Goal: Task Accomplishment & Management: Complete application form

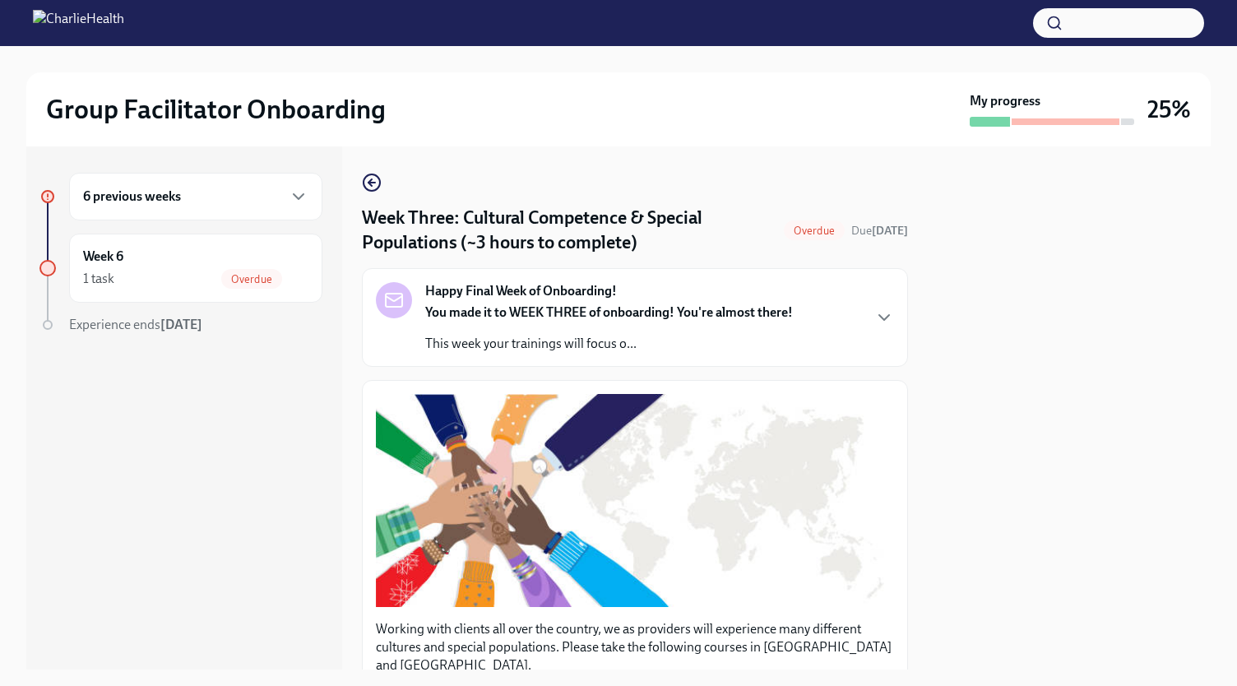
scroll to position [842, 0]
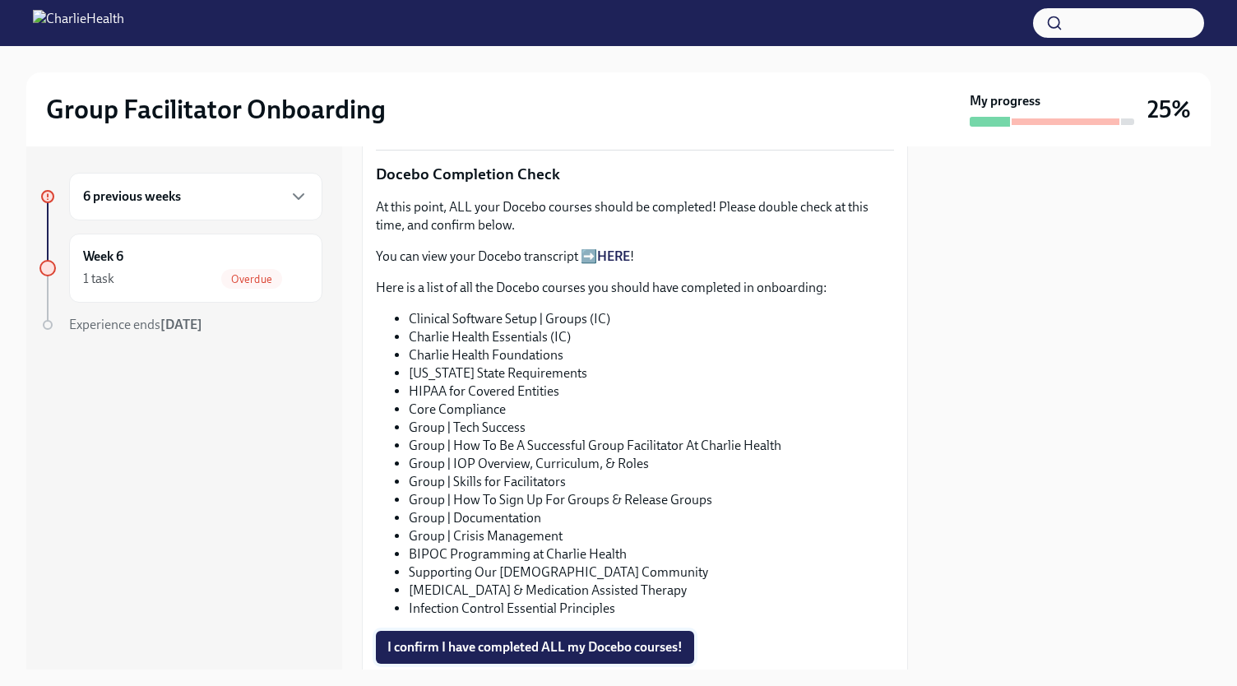
click at [520, 639] on span "I confirm I have completed ALL my Docebo courses!" at bounding box center [534, 647] width 295 height 16
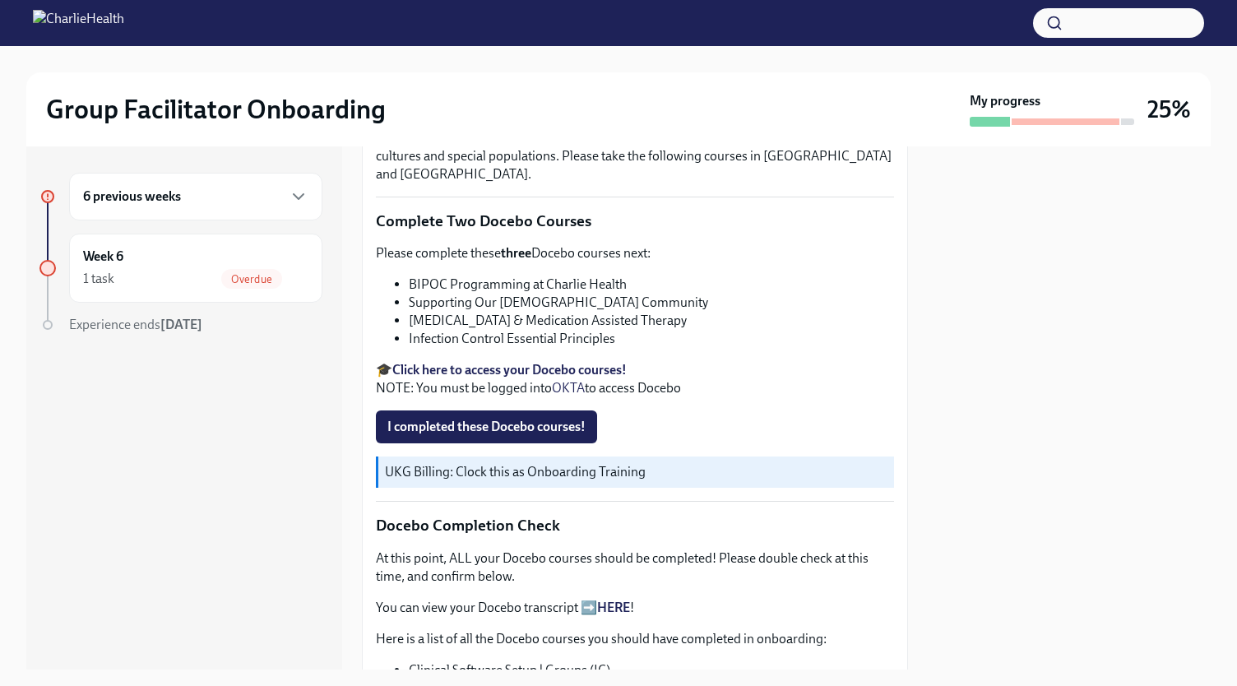
scroll to position [492, 0]
click at [516, 418] on span "I completed these Docebo courses!" at bounding box center [486, 426] width 198 height 16
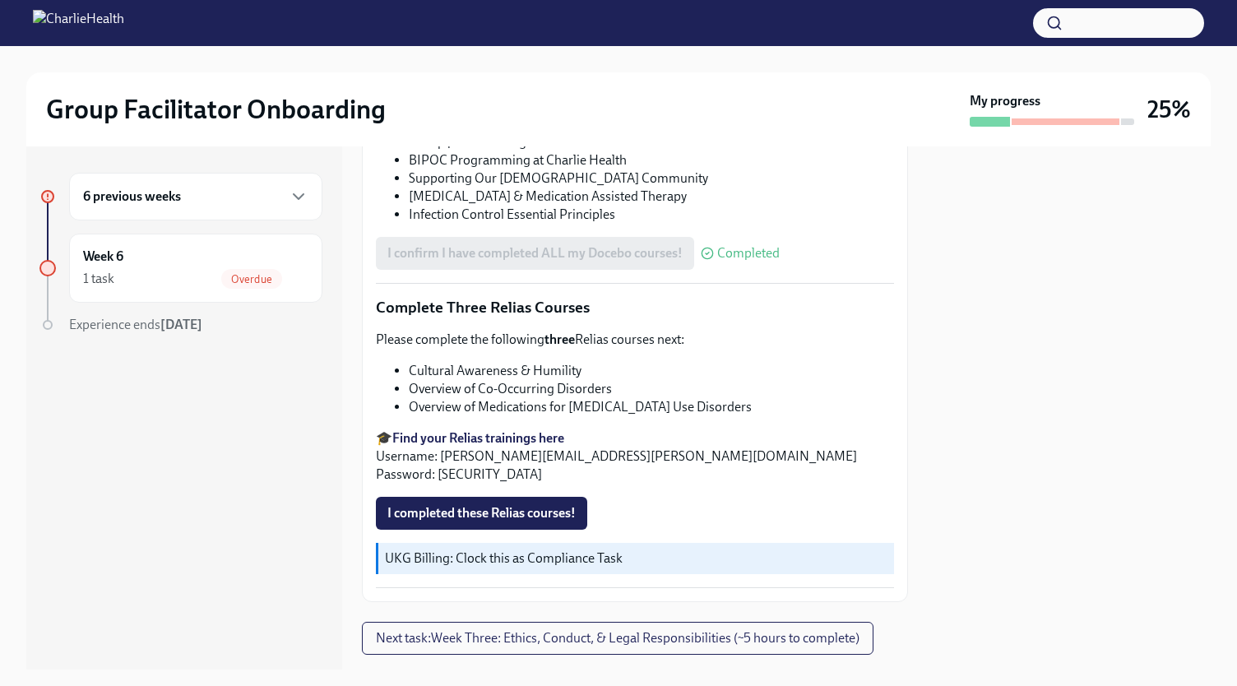
scroll to position [1250, 0]
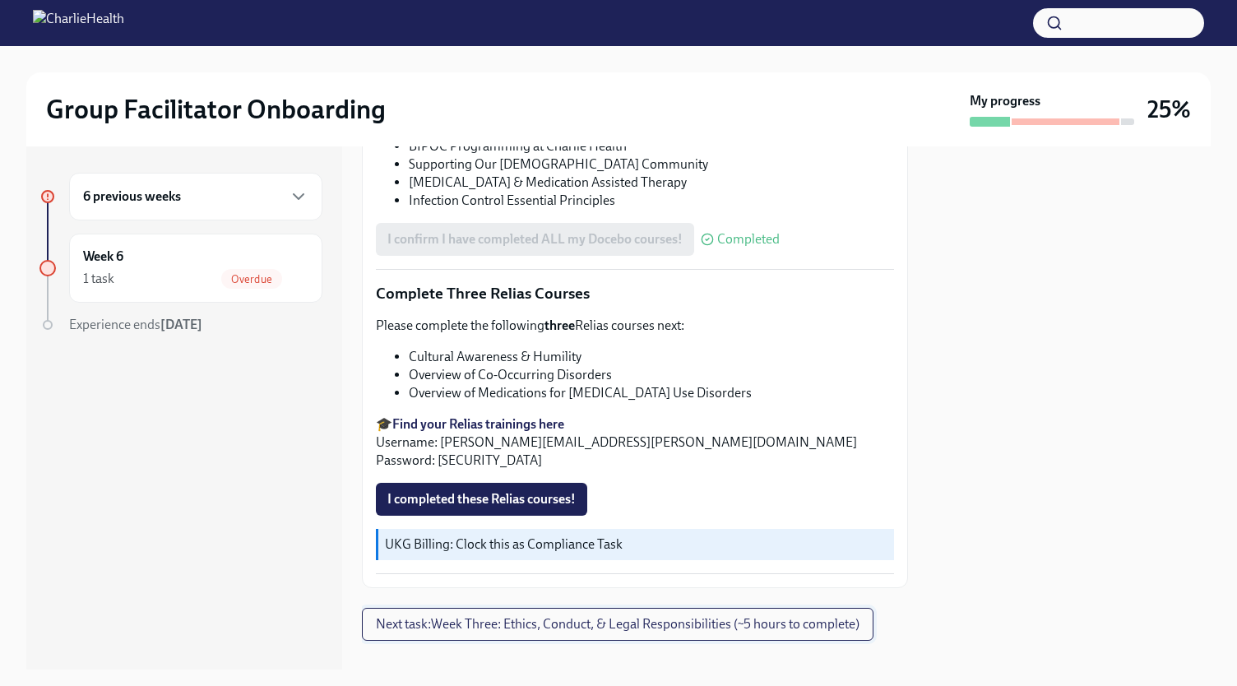
click at [398, 616] on span "Next task : Week Three: Ethics, Conduct, & Legal Responsibilities (~5 hours to …" at bounding box center [617, 624] width 483 height 16
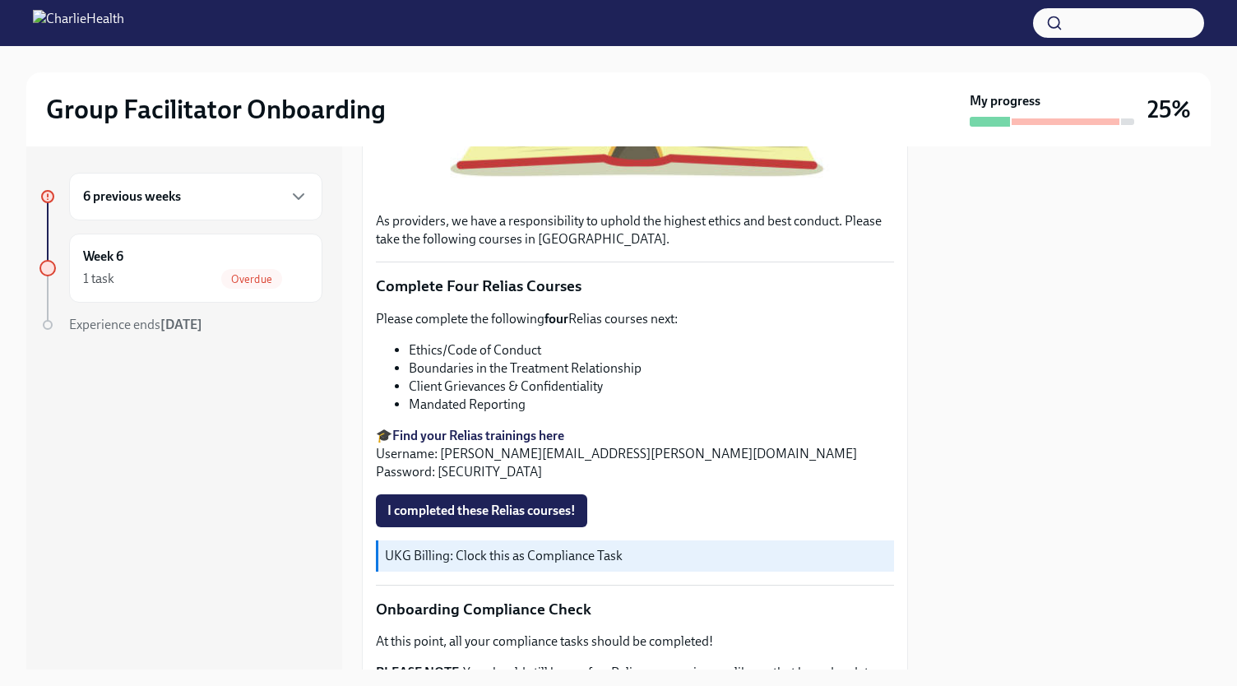
scroll to position [865, 0]
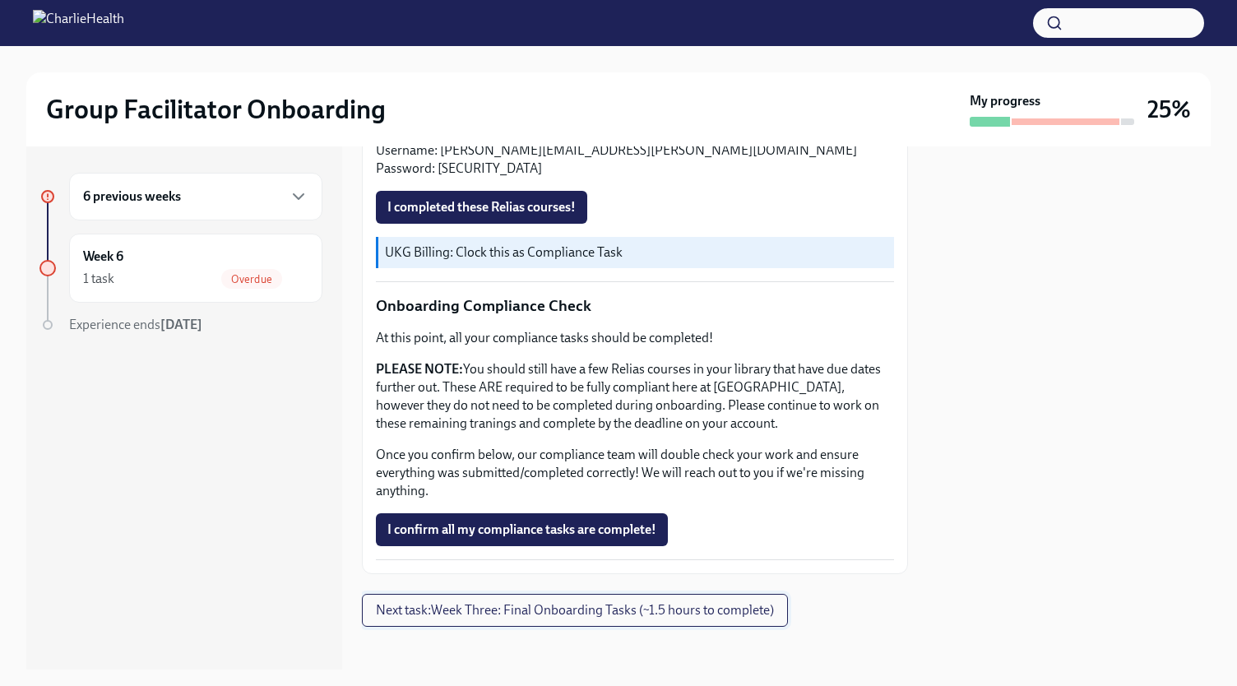
click at [543, 602] on span "Next task : Week Three: Final Onboarding Tasks (~1.5 hours to complete)" at bounding box center [575, 610] width 398 height 16
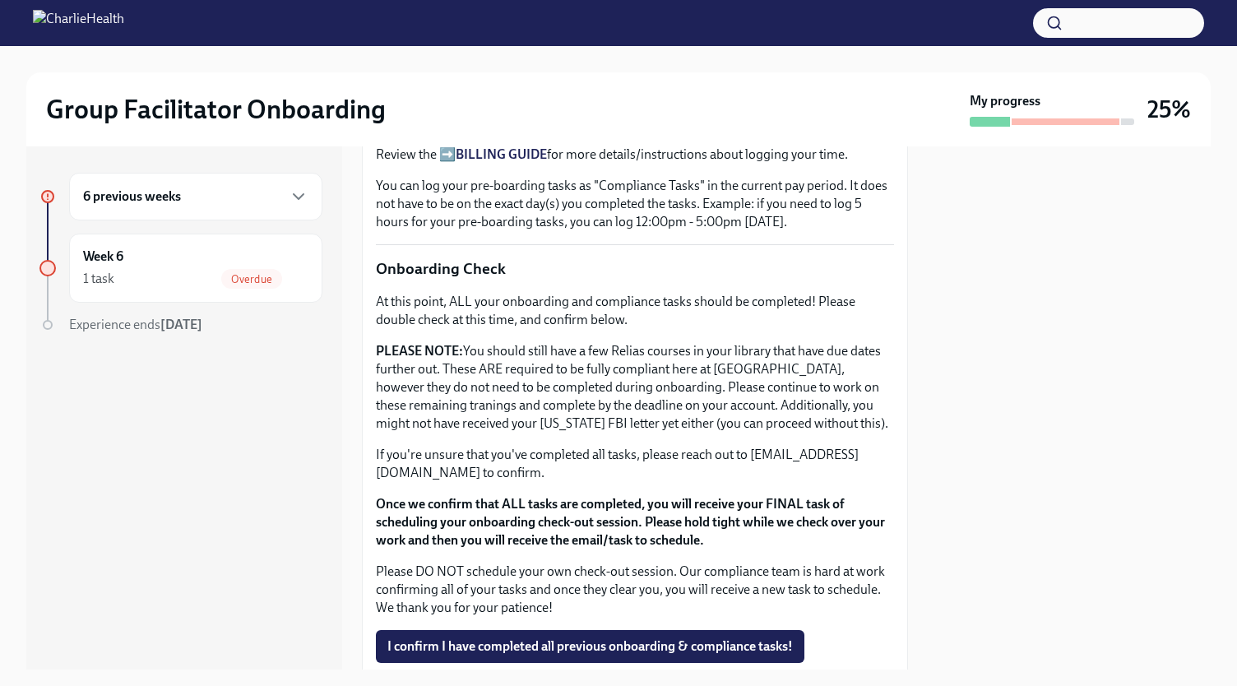
scroll to position [1357, 0]
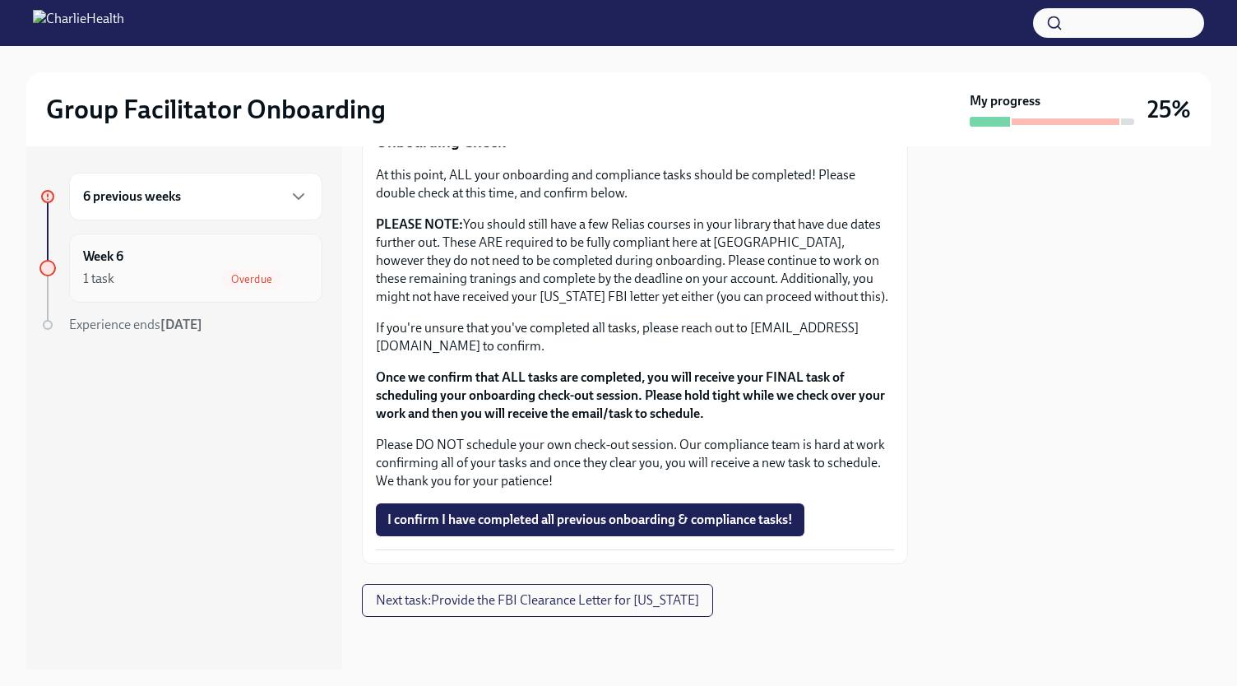
click at [241, 245] on div "Week 6 1 task Overdue" at bounding box center [195, 268] width 253 height 69
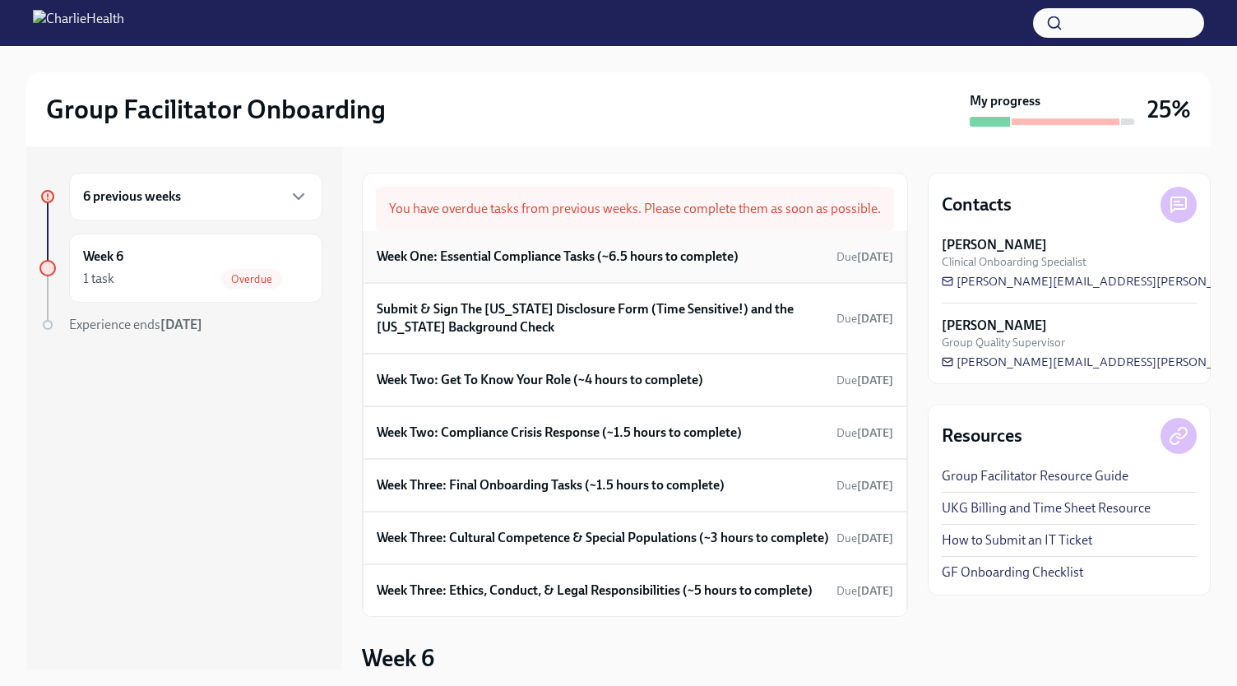
click at [498, 266] on h6 "Week One: Essential Compliance Tasks (~6.5 hours to complete)" at bounding box center [558, 256] width 362 height 18
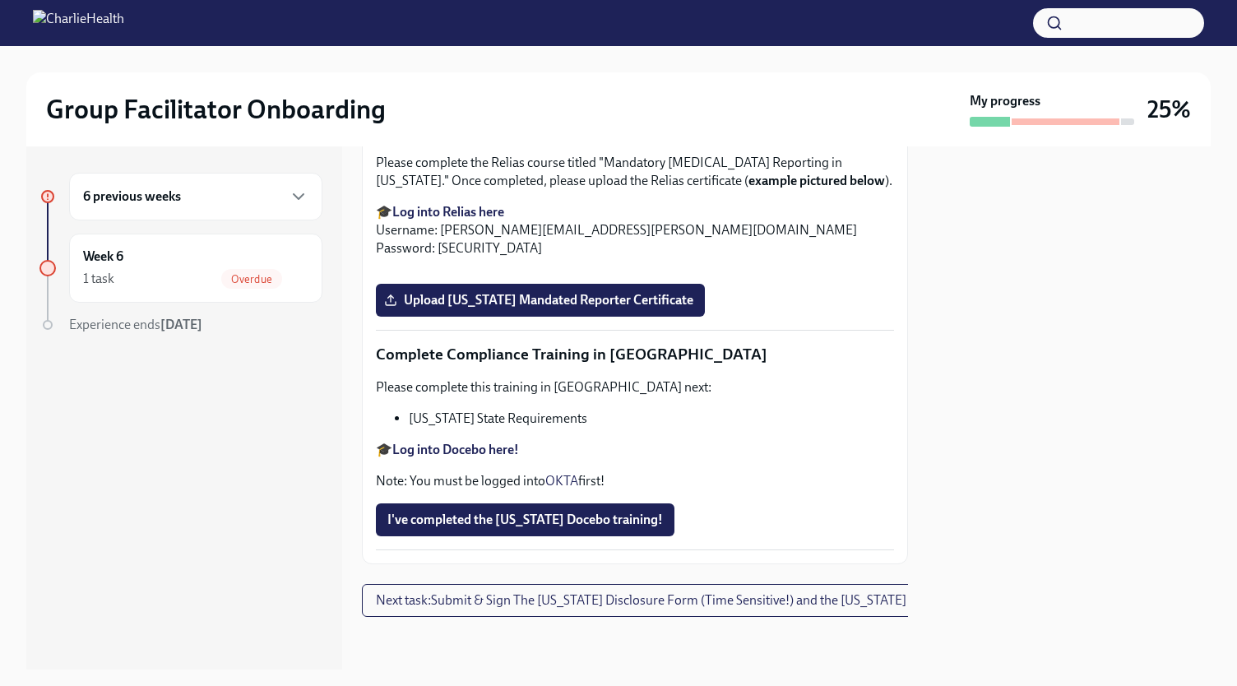
scroll to position [3599, 0]
click at [496, 511] on span "I've completed the [US_STATE] Docebo training!" at bounding box center [524, 519] width 275 height 16
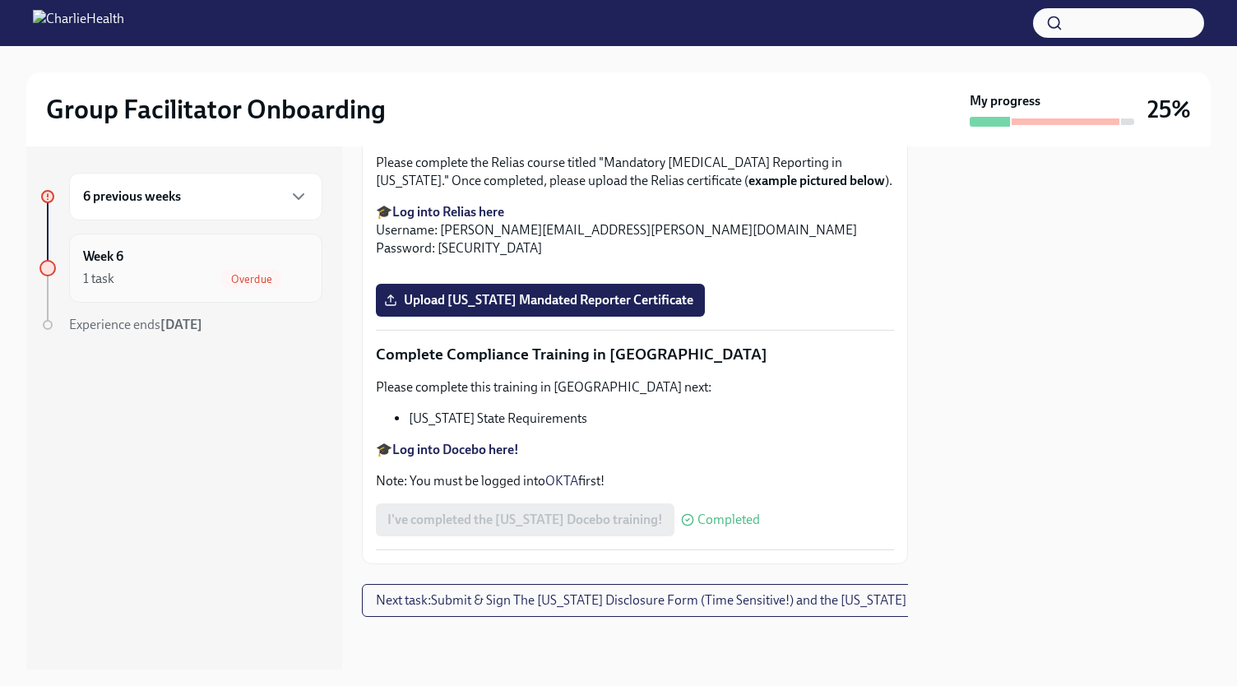
click at [183, 267] on div "Week 6 1 task Overdue" at bounding box center [195, 267] width 225 height 41
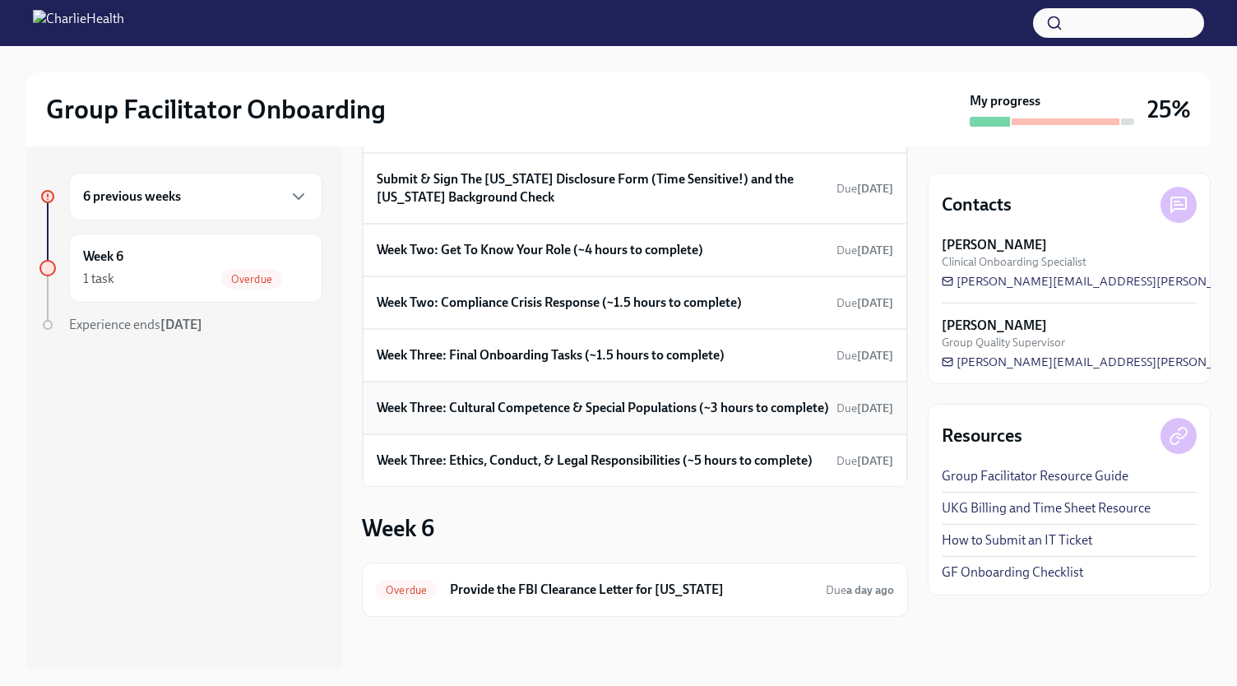
scroll to position [109, 0]
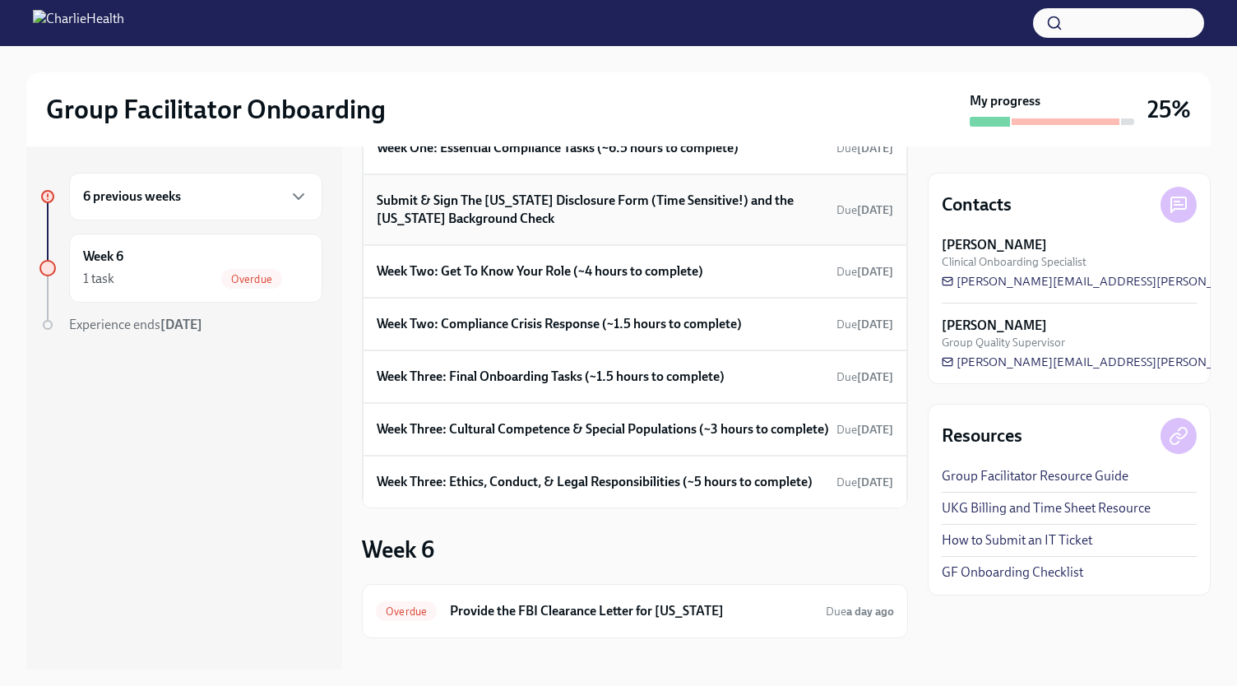
click at [510, 228] on h6 "Submit & Sign The [US_STATE] Disclosure Form (Time Sensitive!) and the [US_STAT…" at bounding box center [603, 210] width 453 height 36
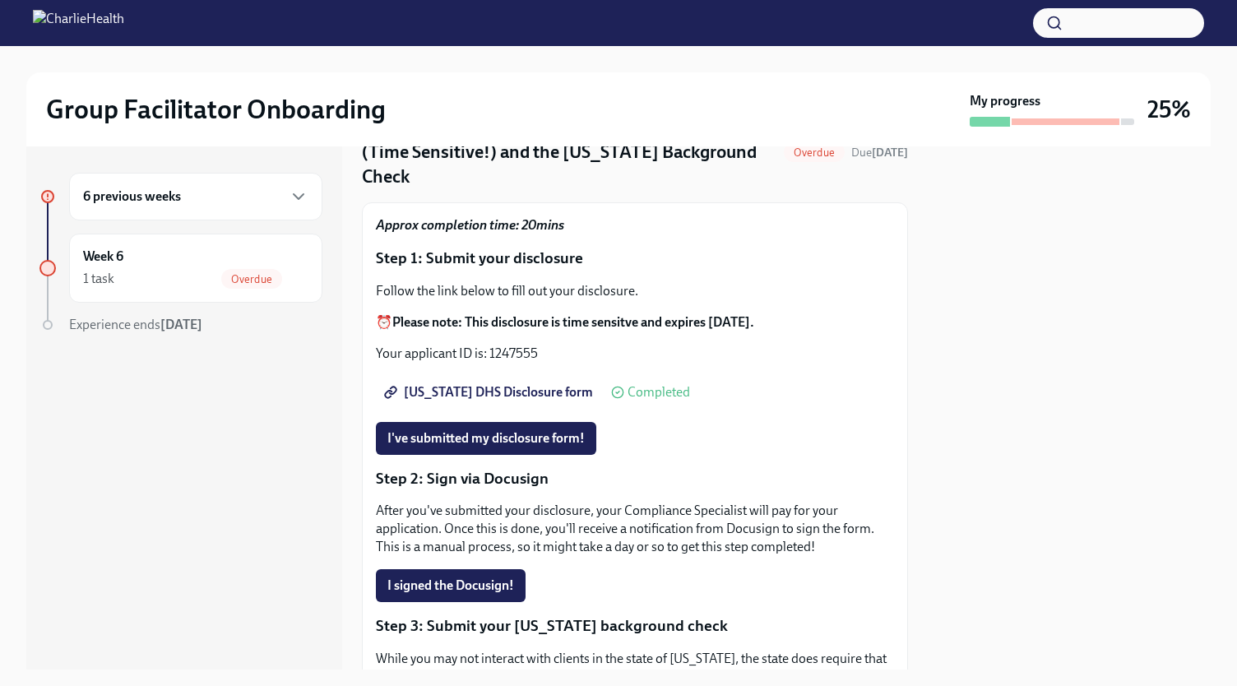
scroll to position [95, 0]
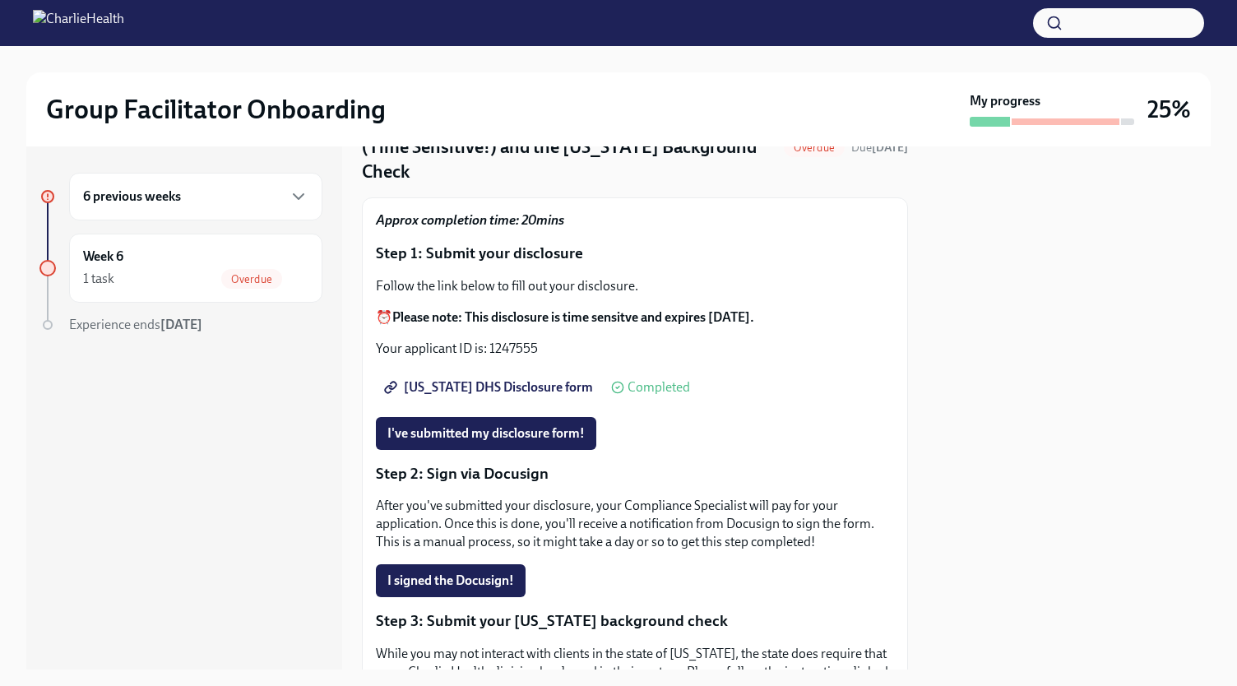
click at [479, 379] on span "[US_STATE] DHS Disclosure form" at bounding box center [490, 387] width 206 height 16
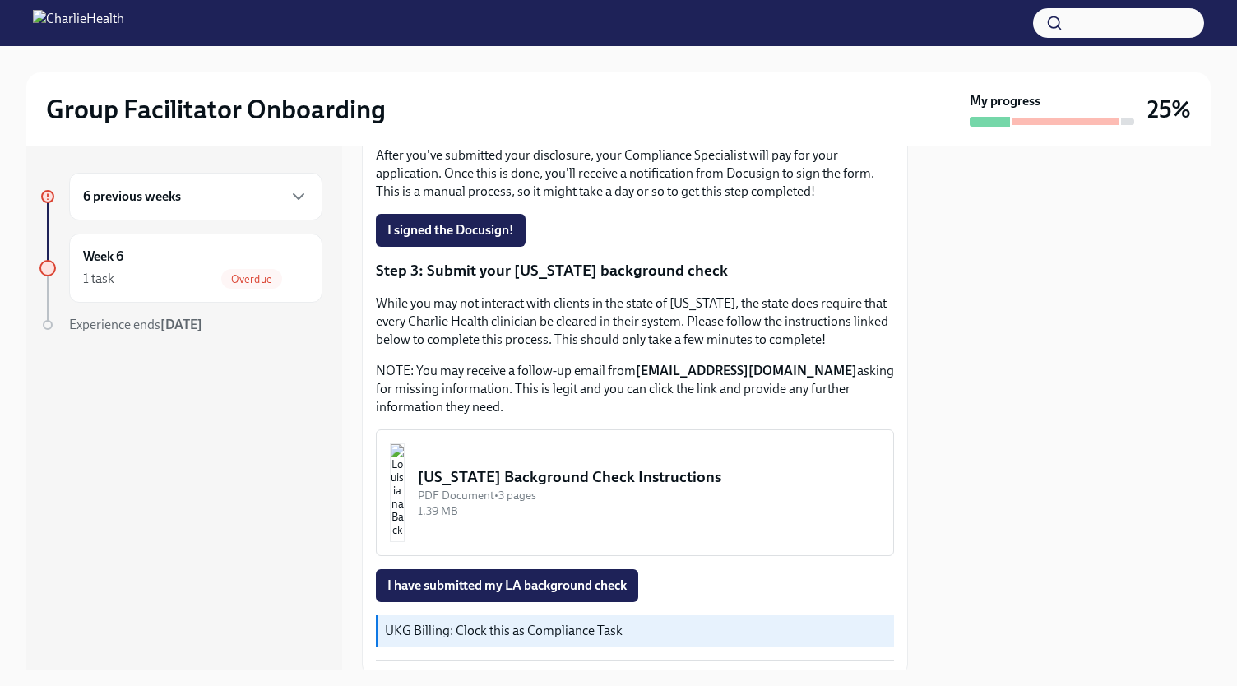
scroll to position [447, 0]
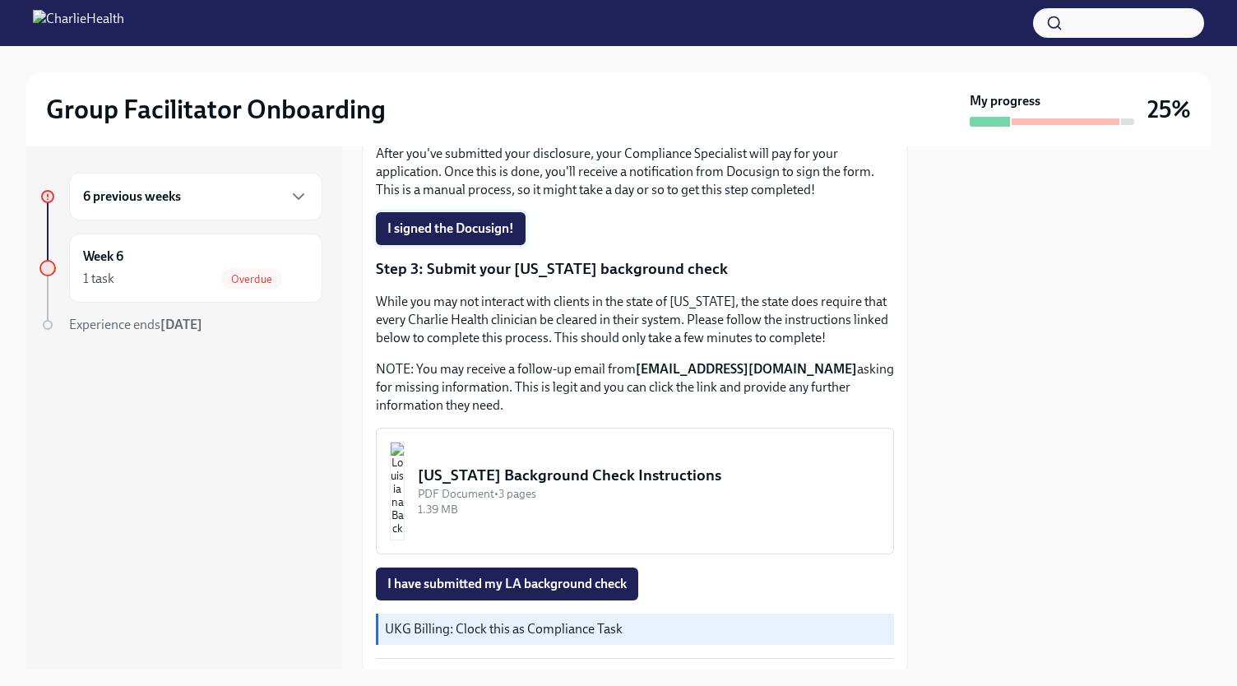
click at [423, 220] on span "I signed the Docusign!" at bounding box center [450, 228] width 127 height 16
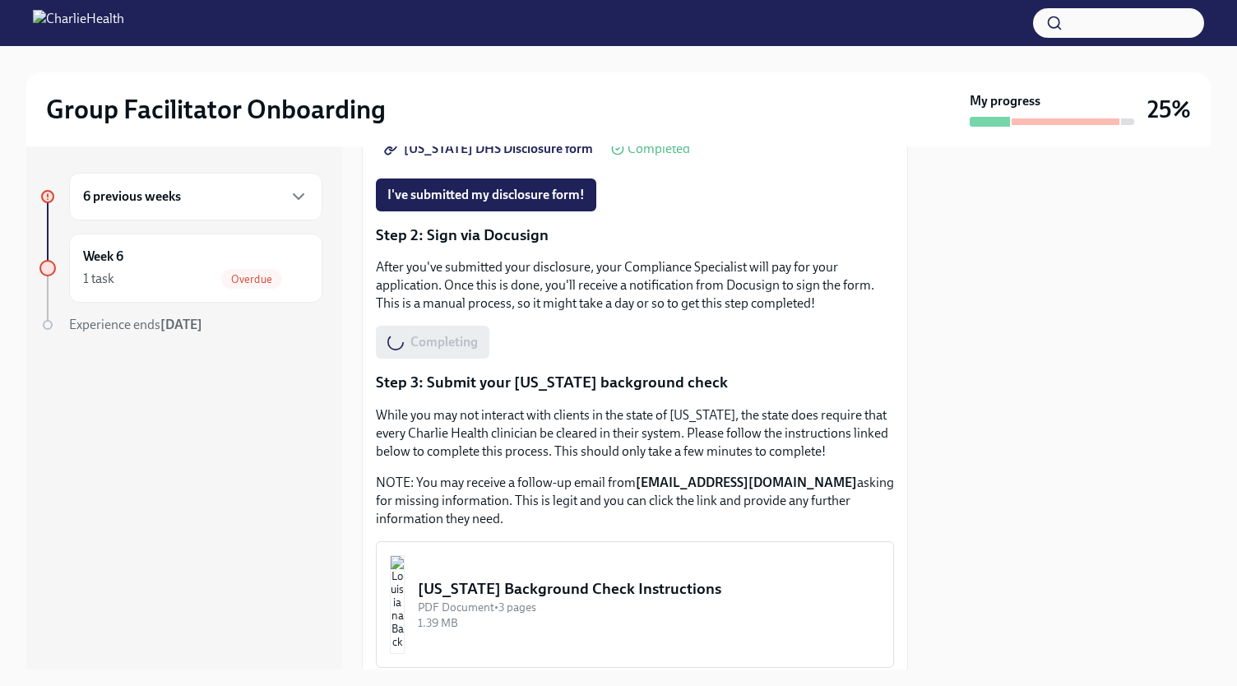
scroll to position [333, 0]
click at [452, 187] on span "I've submitted my disclosure form!" at bounding box center [485, 195] width 197 height 16
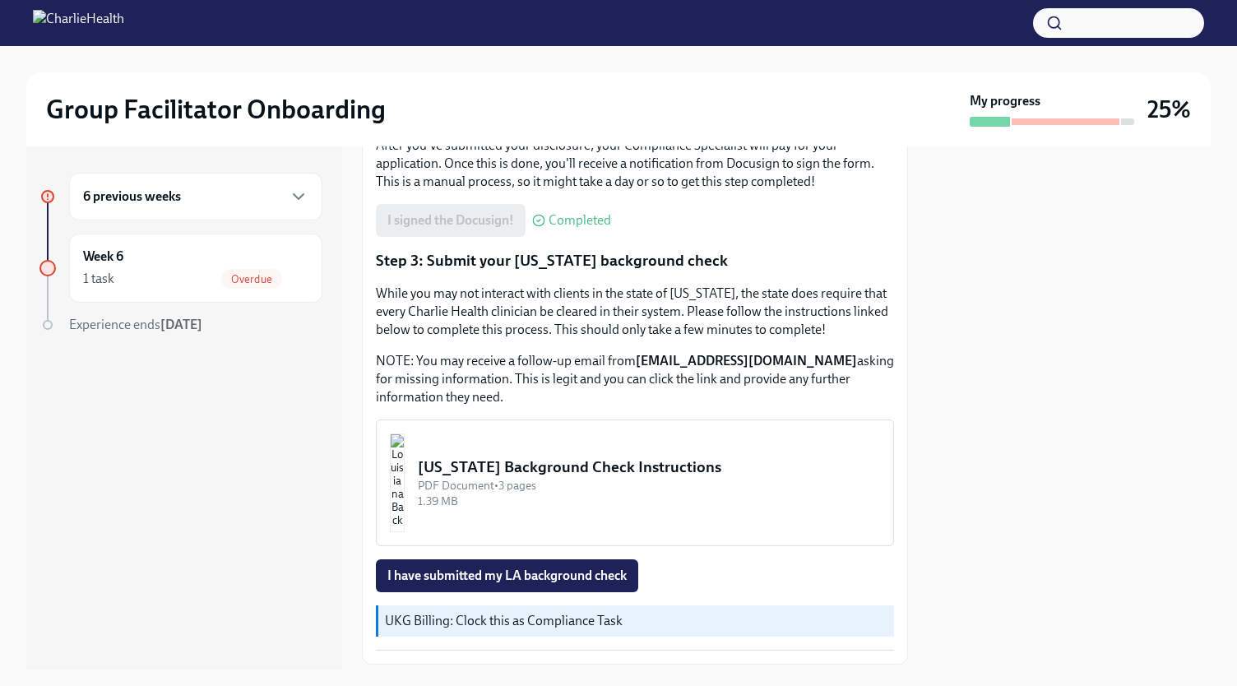
scroll to position [457, 0]
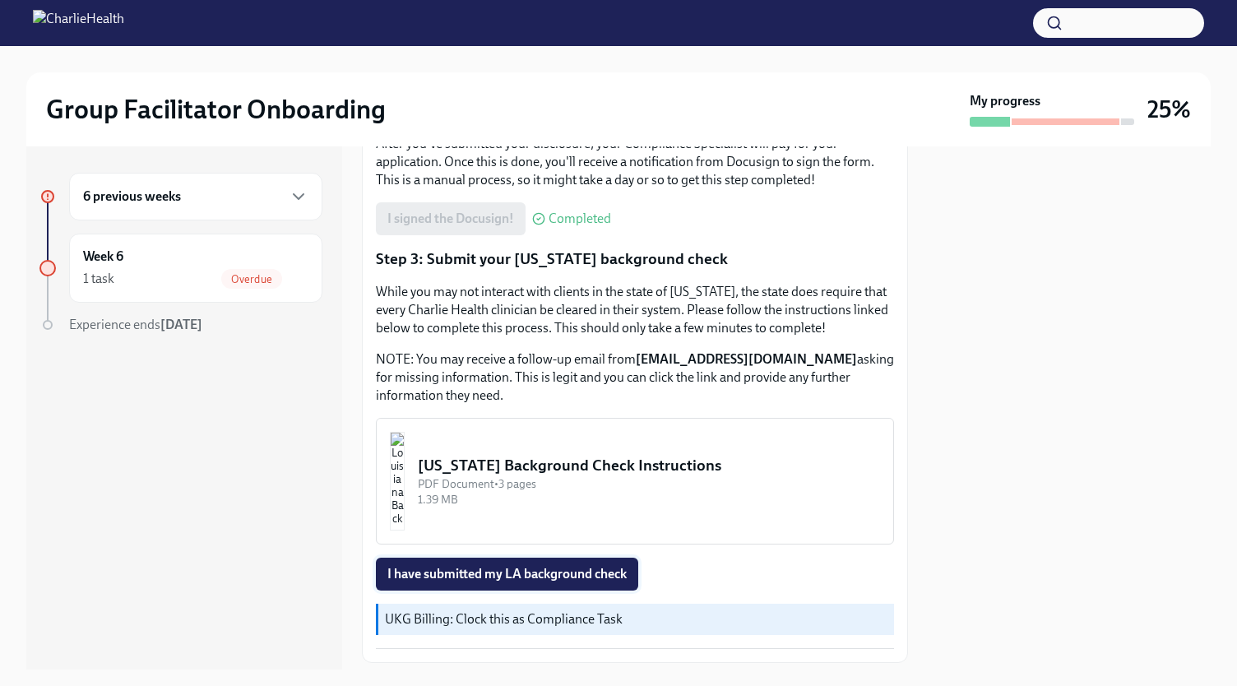
click at [449, 566] on span "I have submitted my LA background check" at bounding box center [506, 574] width 239 height 16
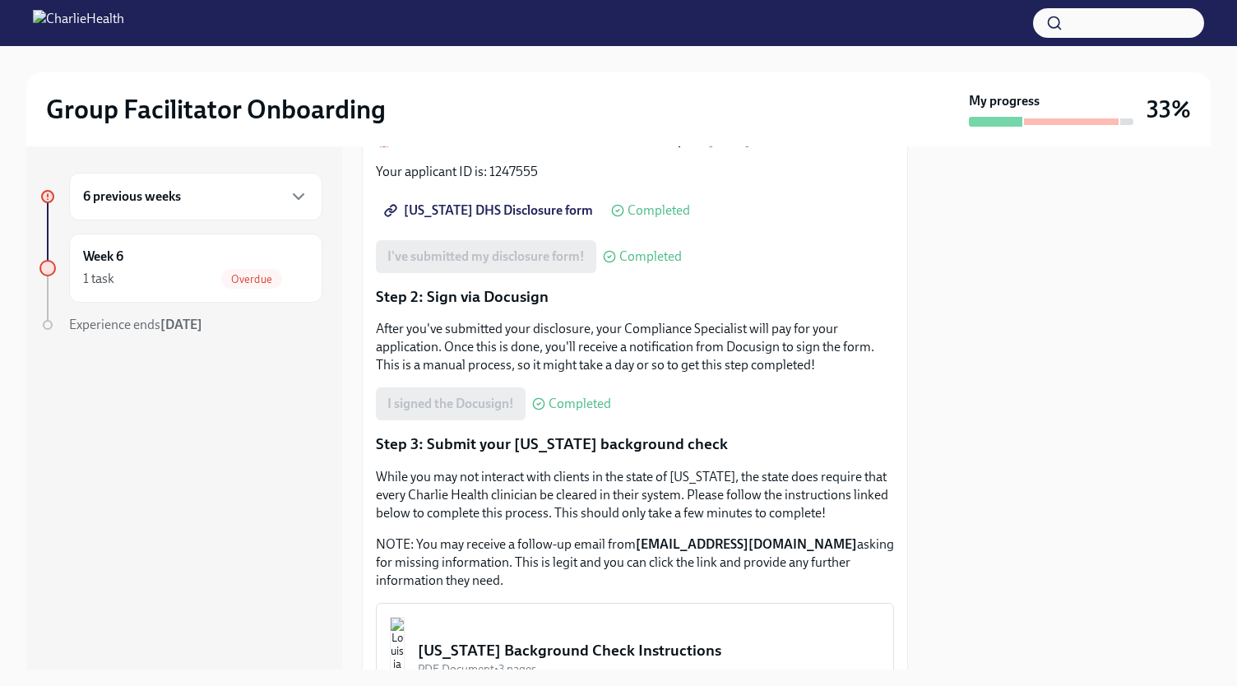
scroll to position [530, 0]
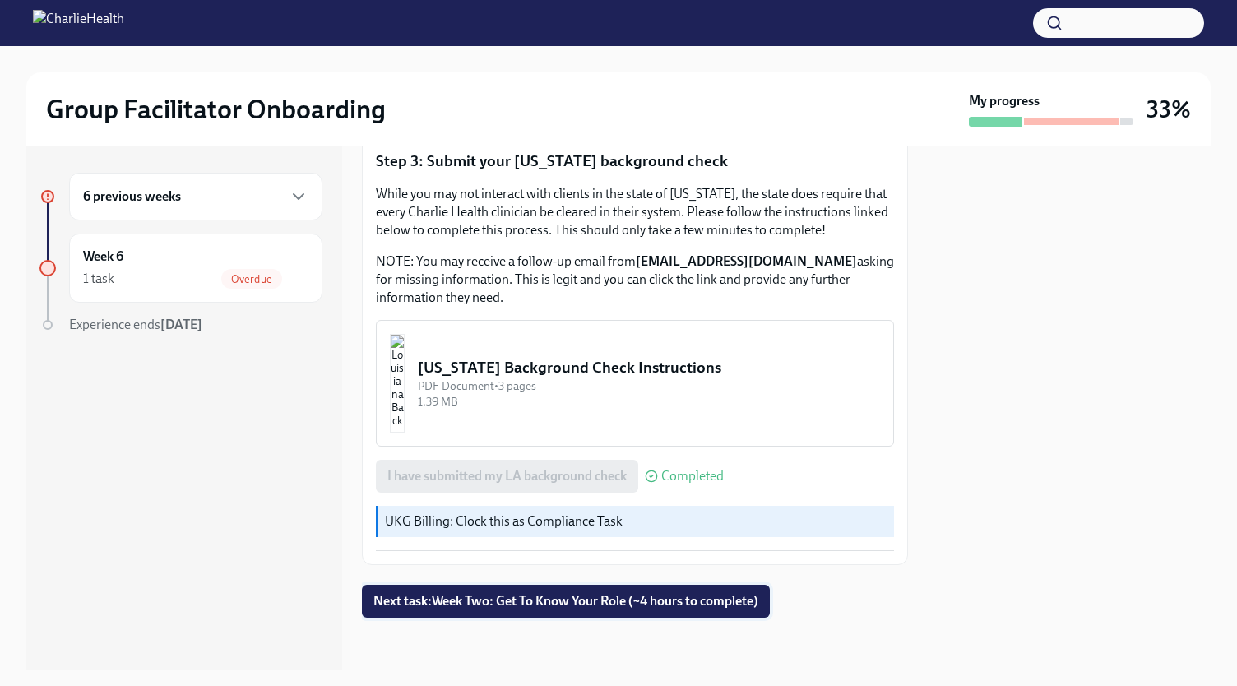
click at [461, 606] on span "Next task : Week Two: Get To Know Your Role (~4 hours to complete)" at bounding box center [565, 601] width 385 height 16
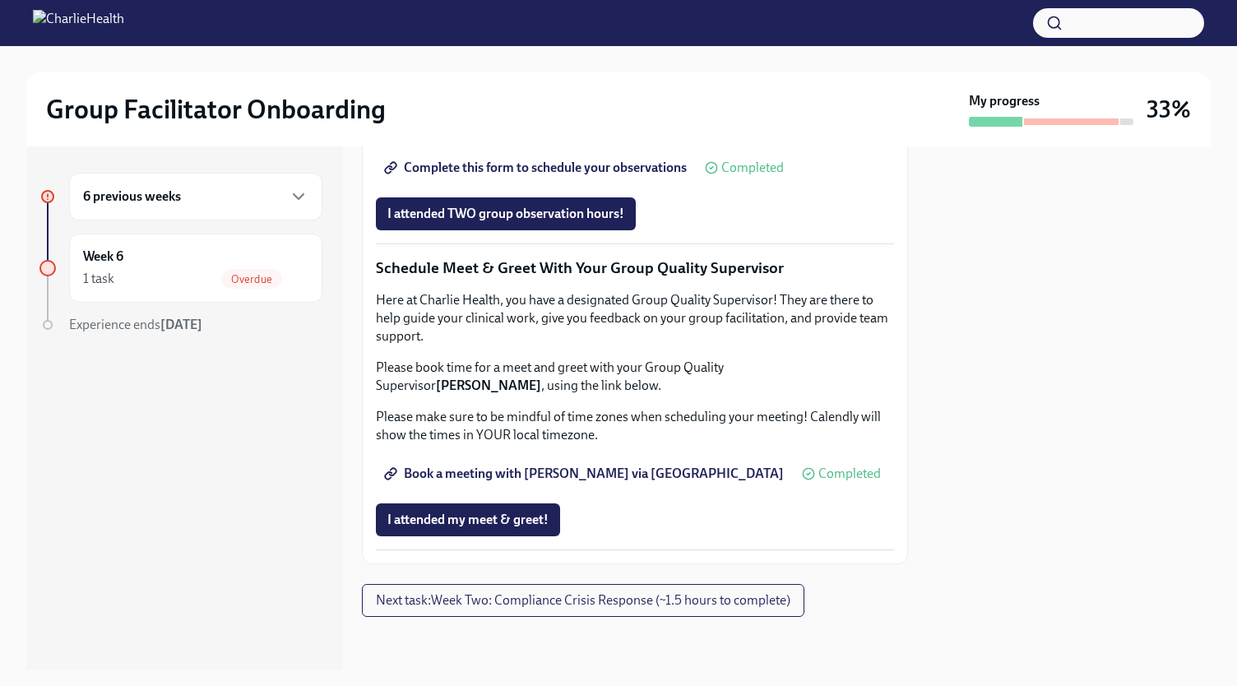
scroll to position [1578, 0]
click at [438, 604] on span "Next task : Week Two: Compliance Crisis Response (~1.5 hours to complete)" at bounding box center [583, 600] width 414 height 16
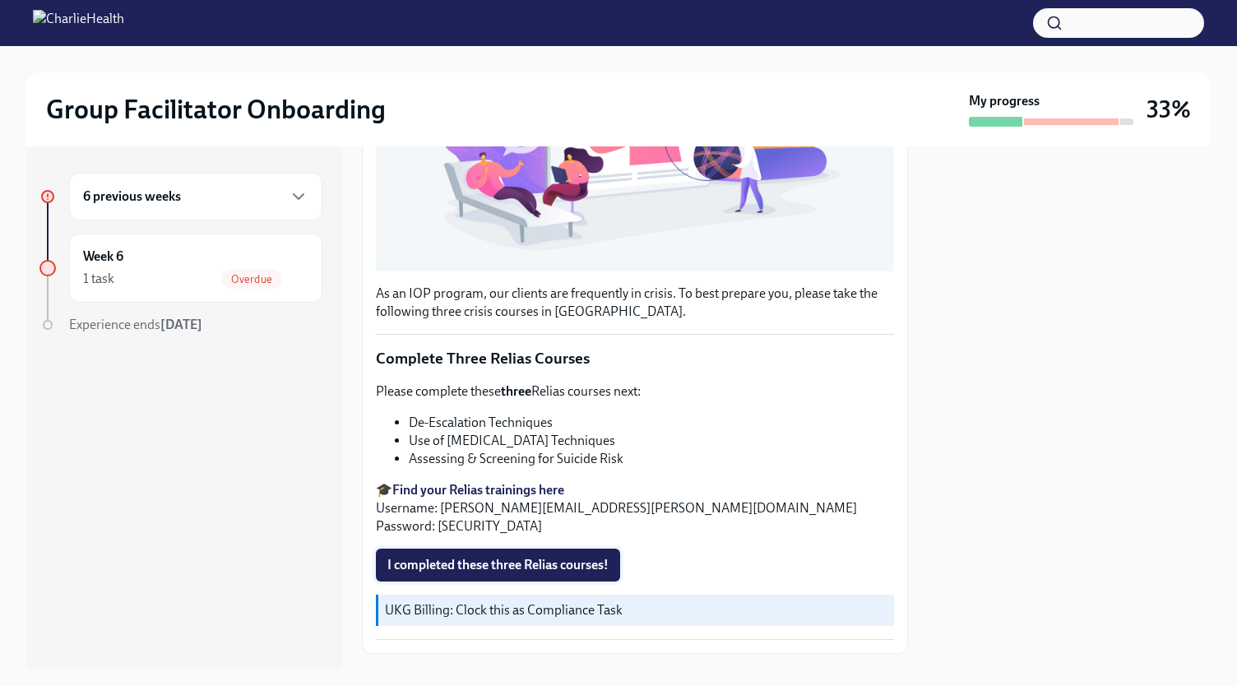
scroll to position [515, 0]
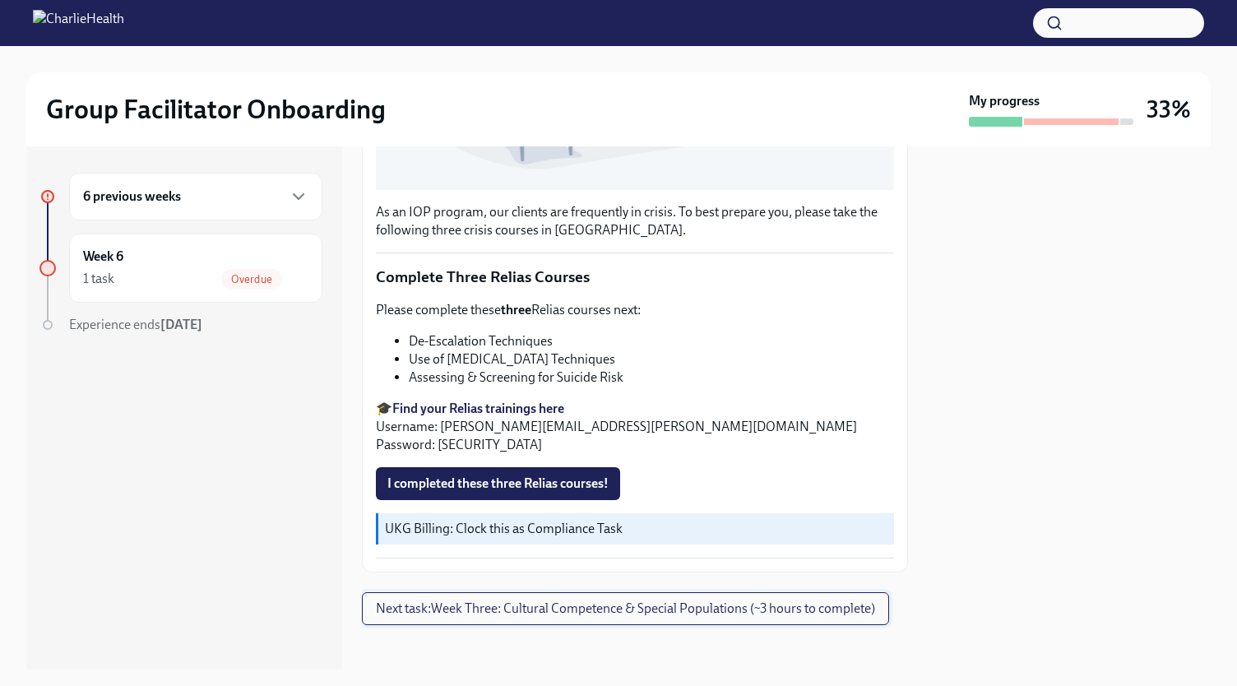
click at [442, 600] on span "Next task : Week Three: Cultural Competence & Special Populations (~3 hours to …" at bounding box center [625, 608] width 499 height 16
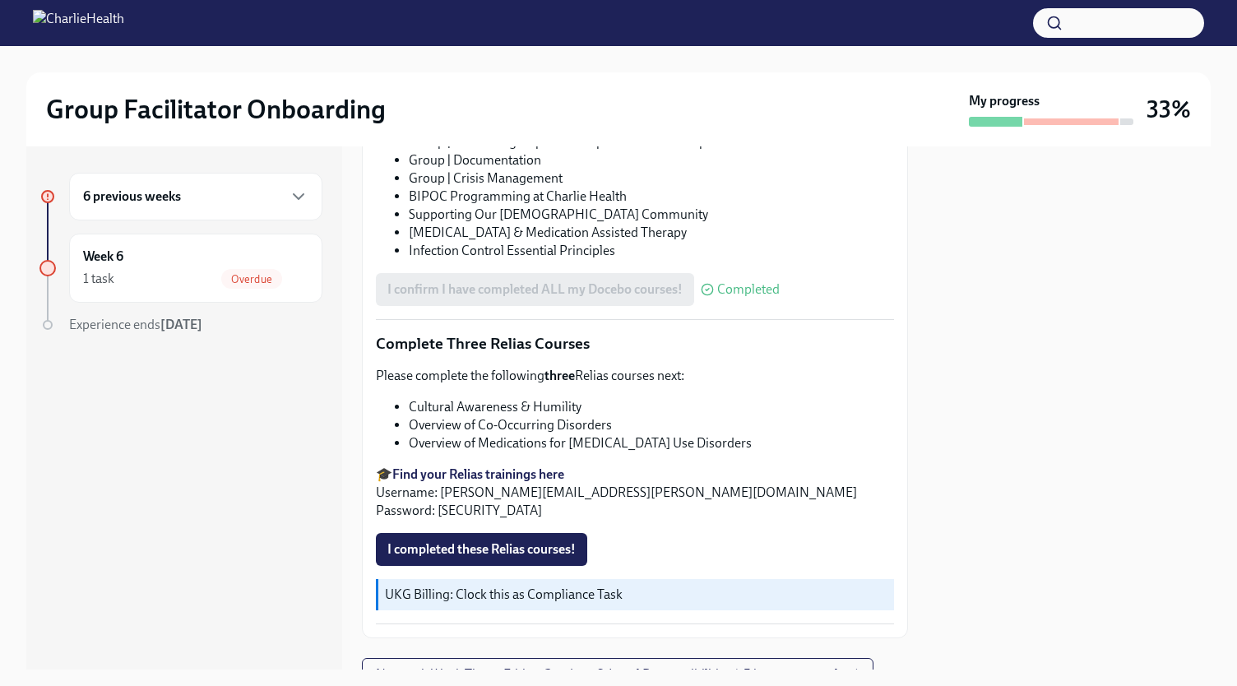
scroll to position [1250, 0]
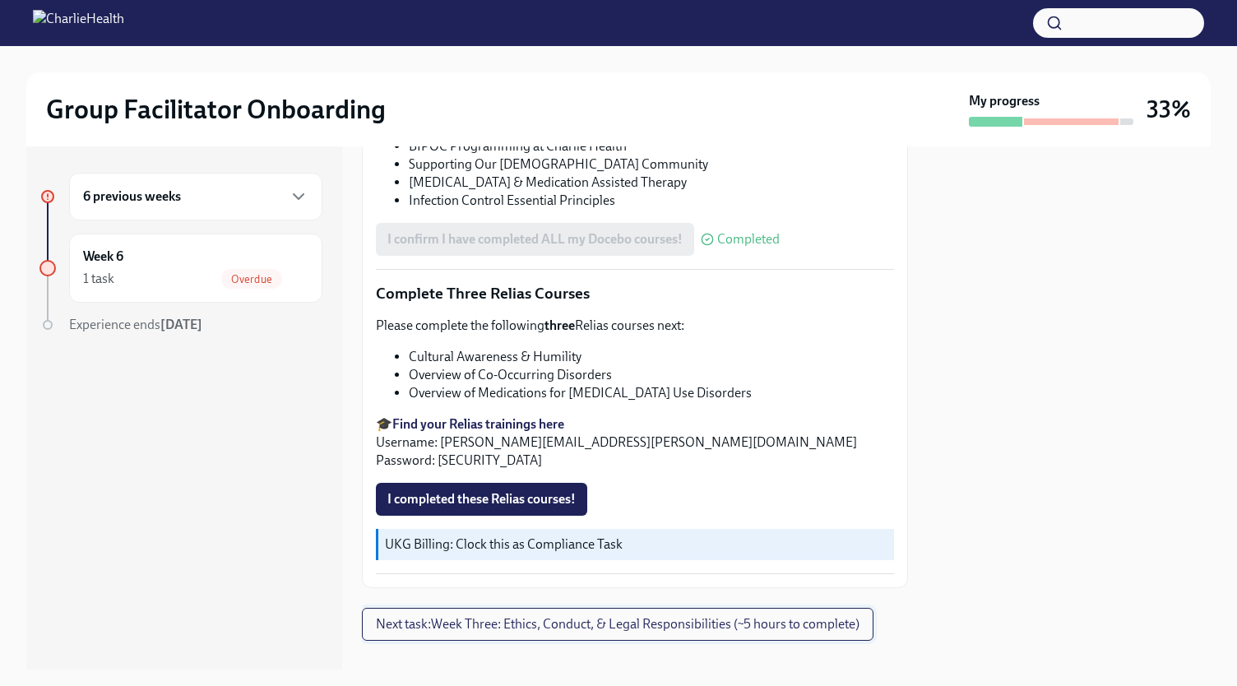
click at [447, 616] on span "Next task : Week Three: Ethics, Conduct, & Legal Responsibilities (~5 hours to …" at bounding box center [617, 624] width 483 height 16
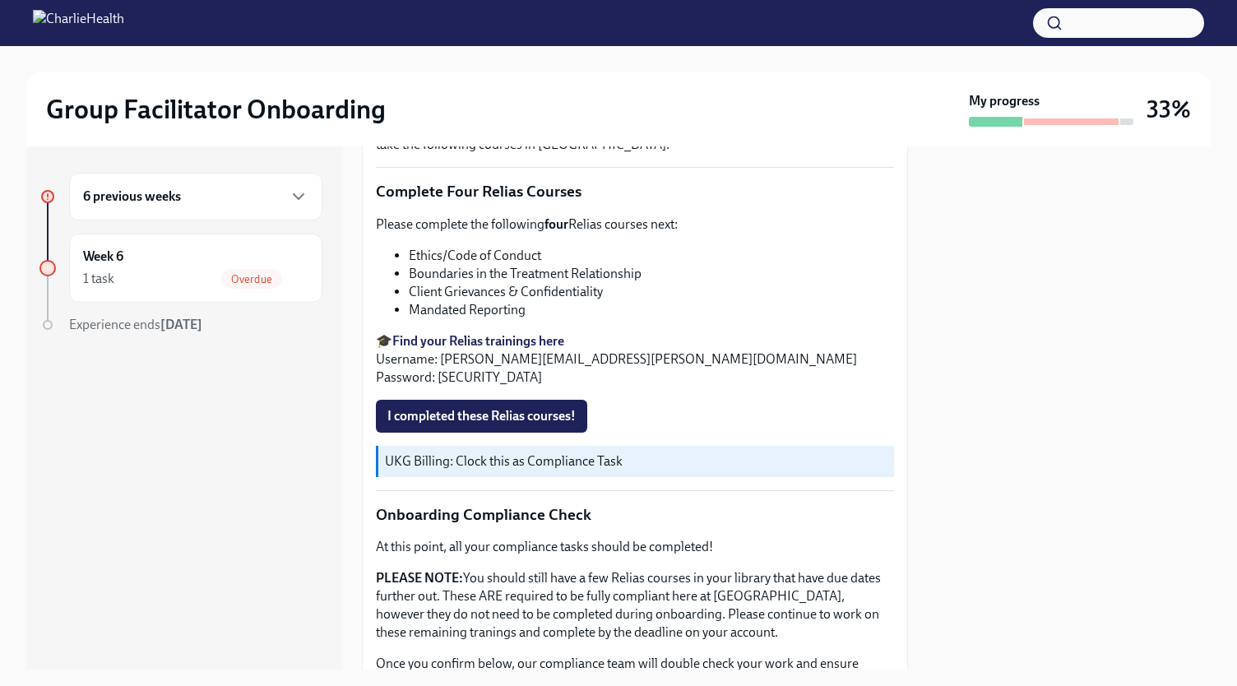
scroll to position [865, 0]
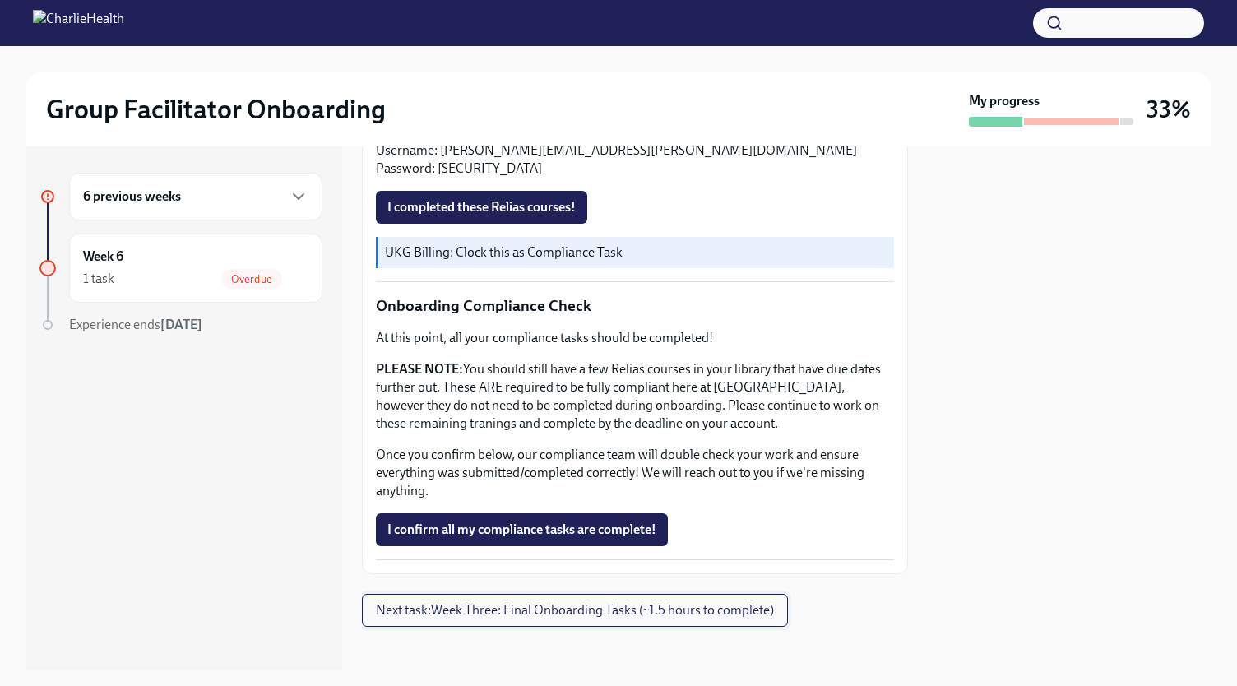
click at [465, 605] on span "Next task : Week Three: Final Onboarding Tasks (~1.5 hours to complete)" at bounding box center [575, 610] width 398 height 16
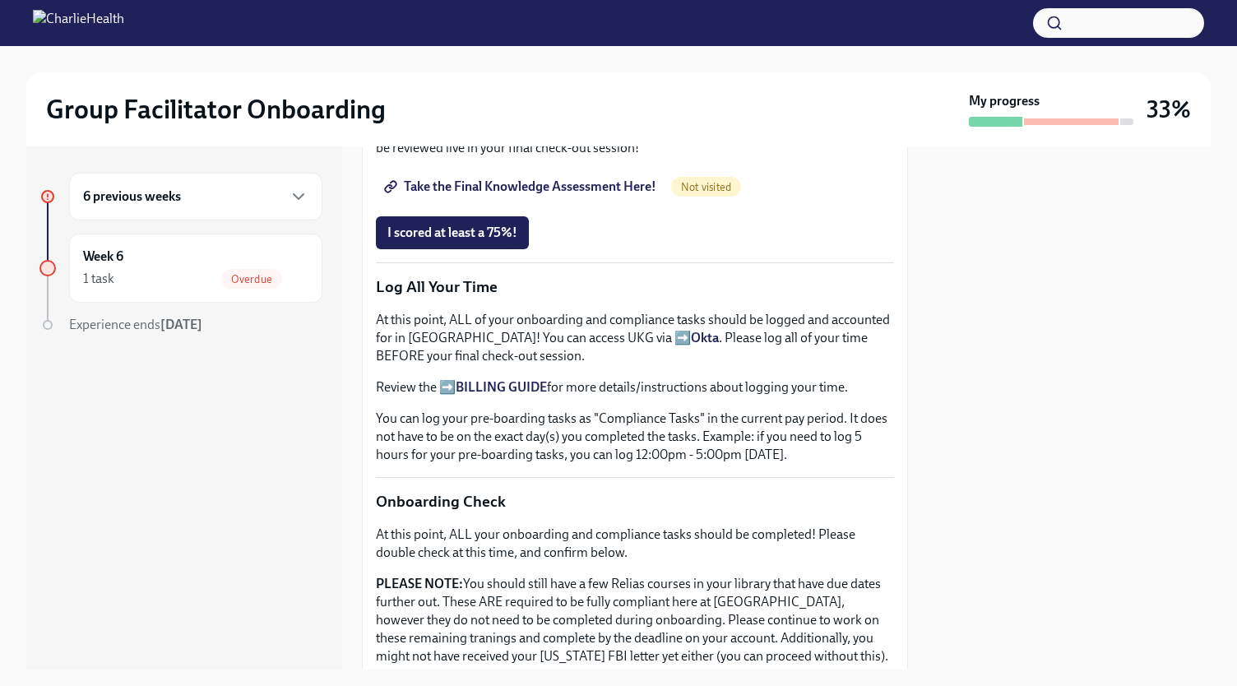
scroll to position [1357, 0]
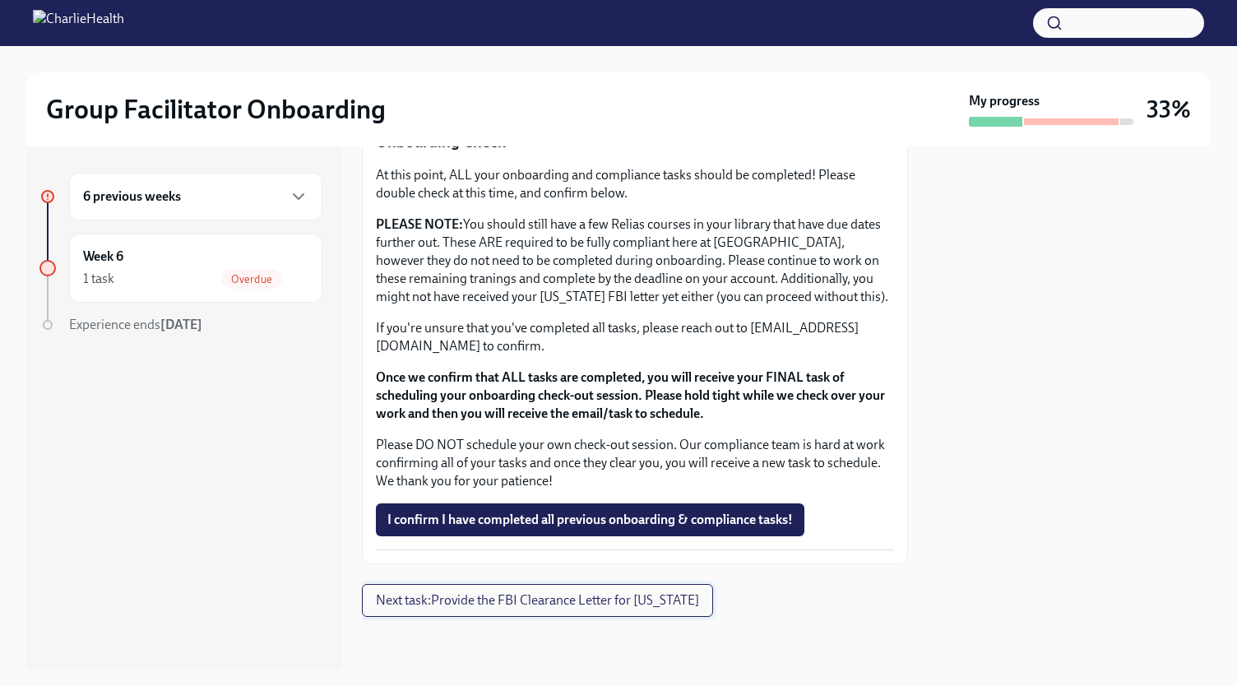
click at [465, 605] on span "Next task : Provide the FBI Clearance Letter for [US_STATE]" at bounding box center [537, 600] width 323 height 16
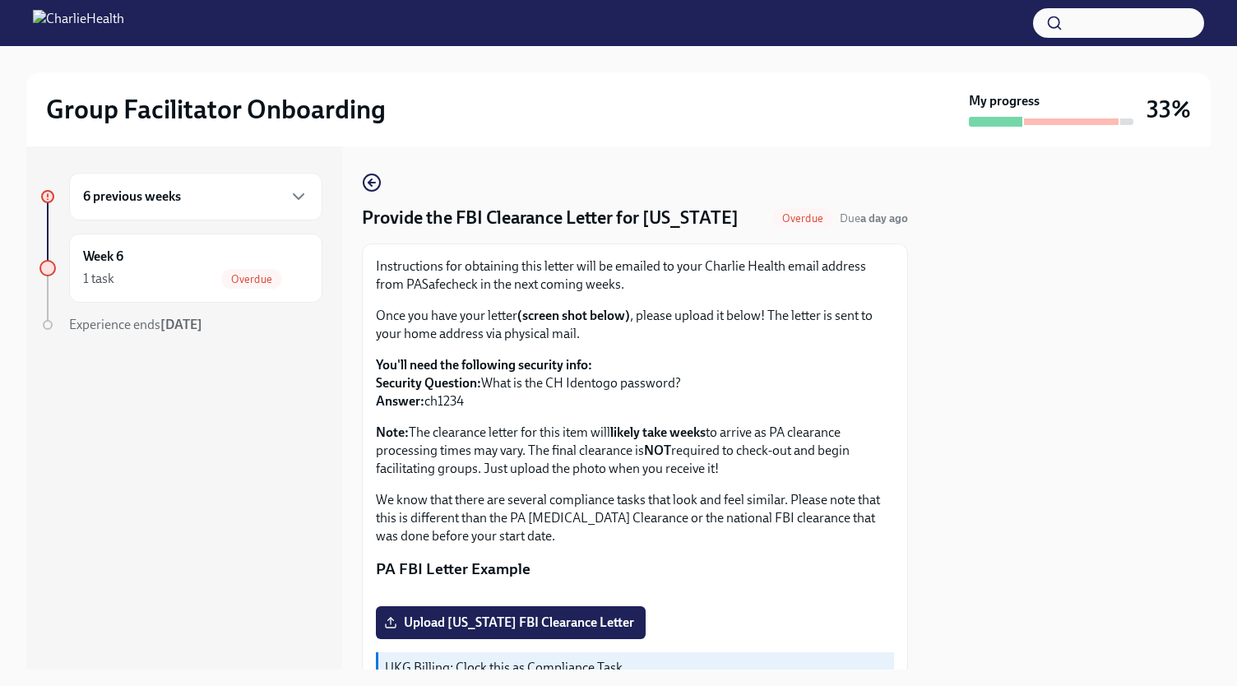
scroll to position [263, 0]
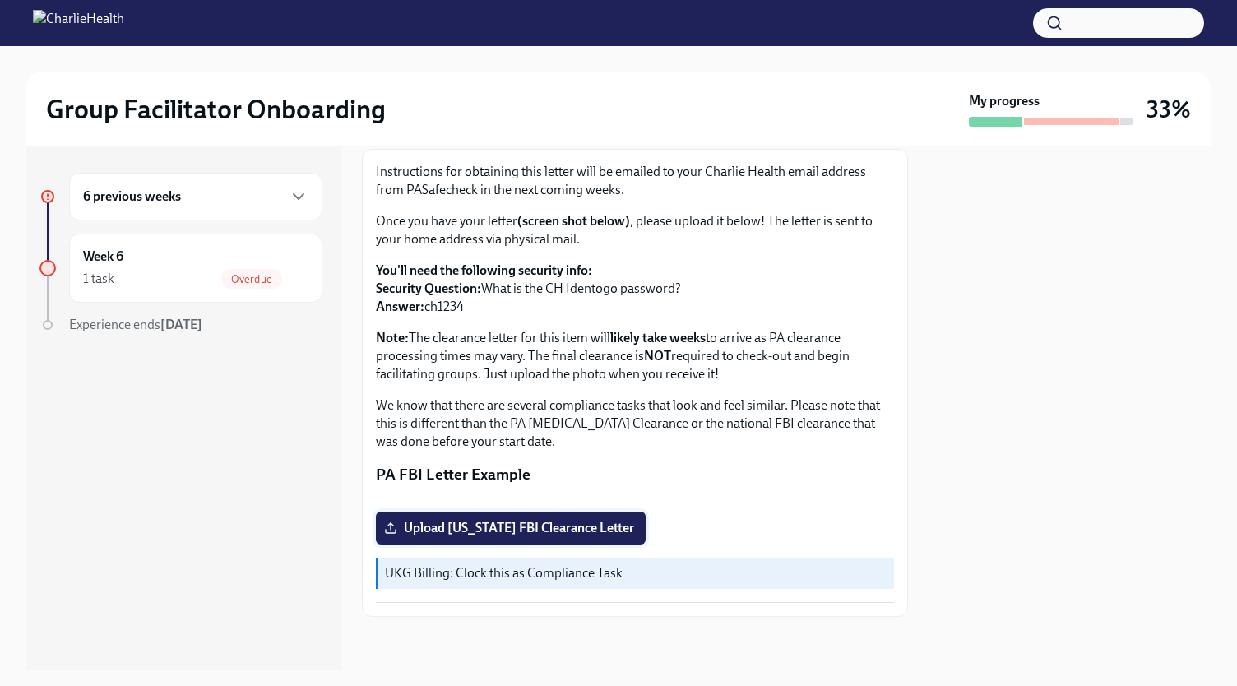
click at [499, 539] on label "Upload [US_STATE] FBI Clearance Letter" at bounding box center [511, 527] width 270 height 33
click at [0, 0] on input "Upload [US_STATE] FBI Clearance Letter" at bounding box center [0, 0] width 0 height 0
click at [187, 259] on div "Week 6 1 task Complete" at bounding box center [195, 267] width 225 height 41
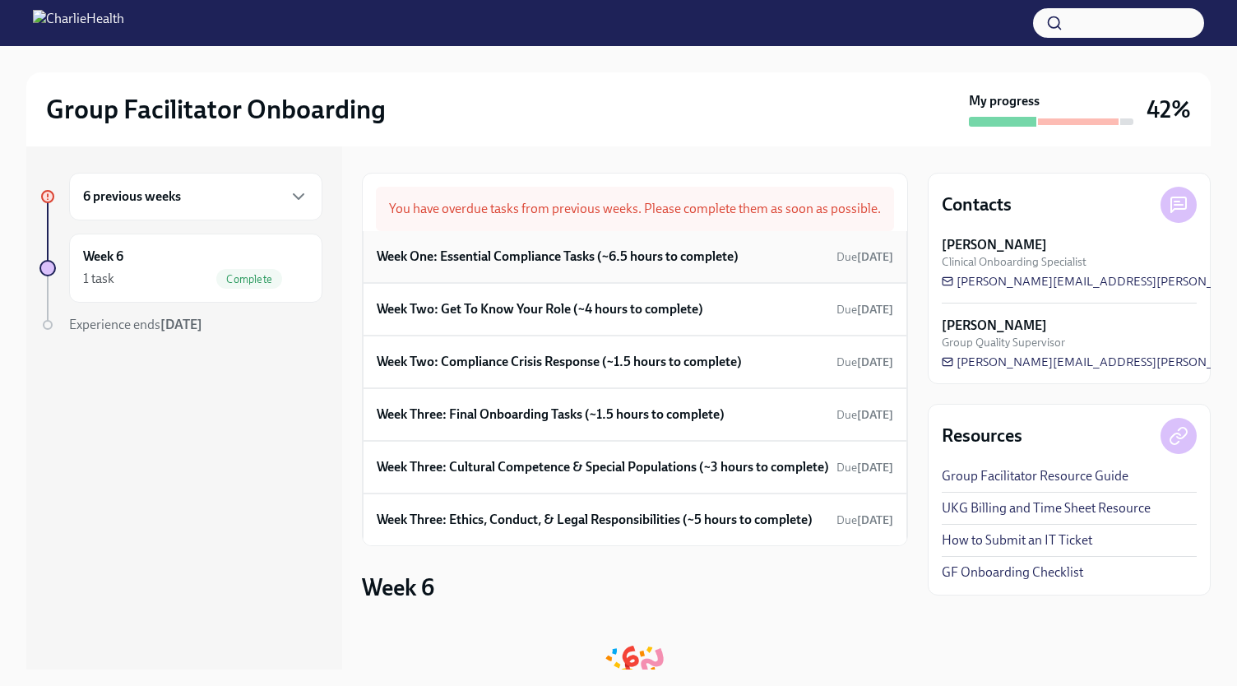
click at [641, 269] on div "Week One: Essential Compliance Tasks (~6.5 hours to complete) Due [DATE]" at bounding box center [635, 256] width 516 height 25
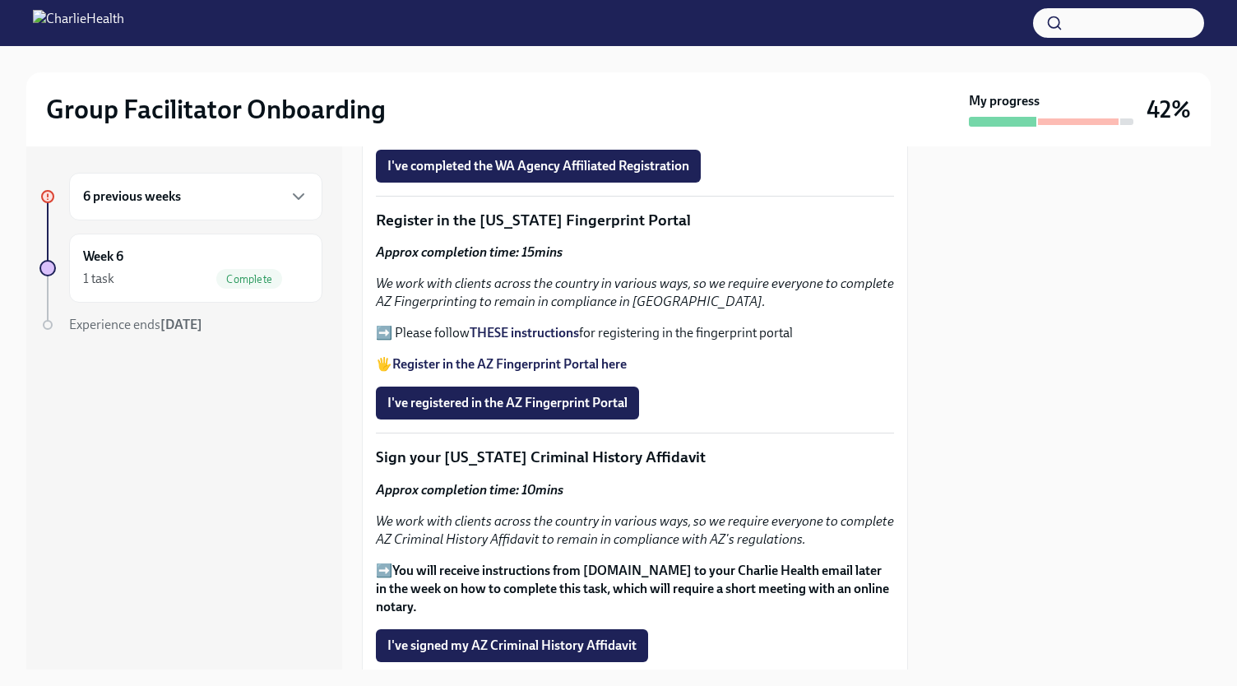
scroll to position [1878, 0]
click at [530, 324] on strong "THESE instructions" at bounding box center [523, 332] width 109 height 16
click at [472, 355] on strong "Register in the AZ Fingerprint Portal here" at bounding box center [509, 363] width 234 height 16
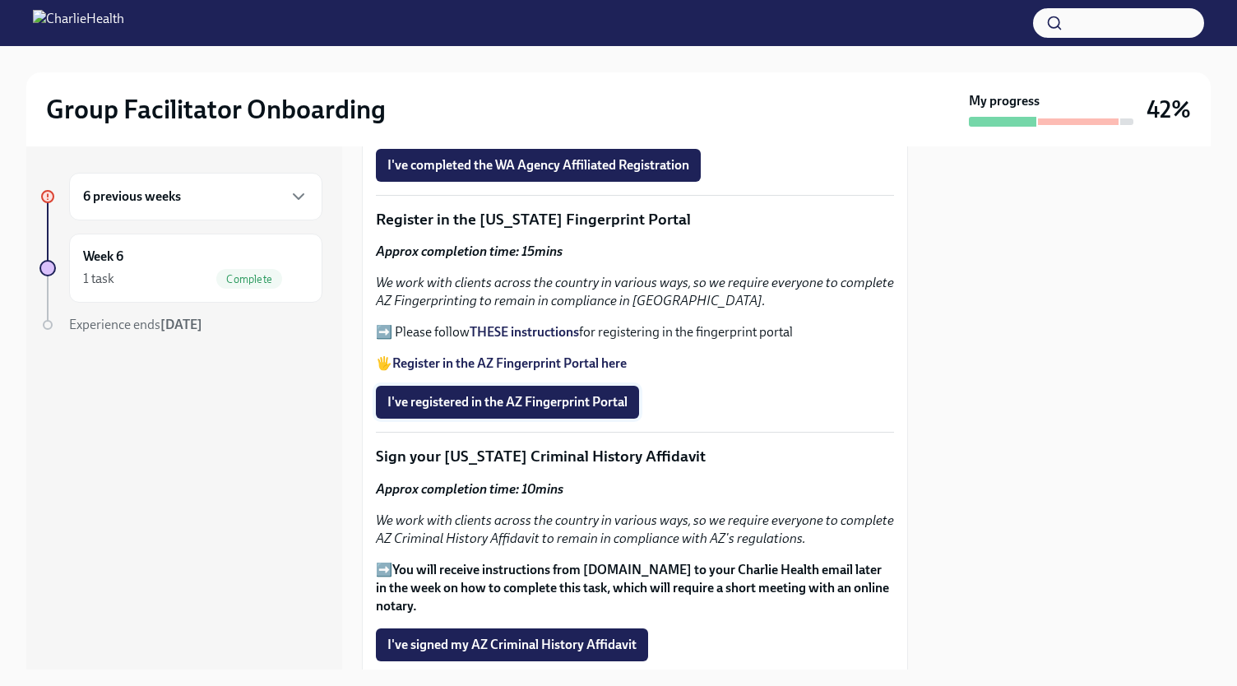
click at [422, 394] on span "I've registered in the AZ Fingerprint Portal" at bounding box center [507, 402] width 240 height 16
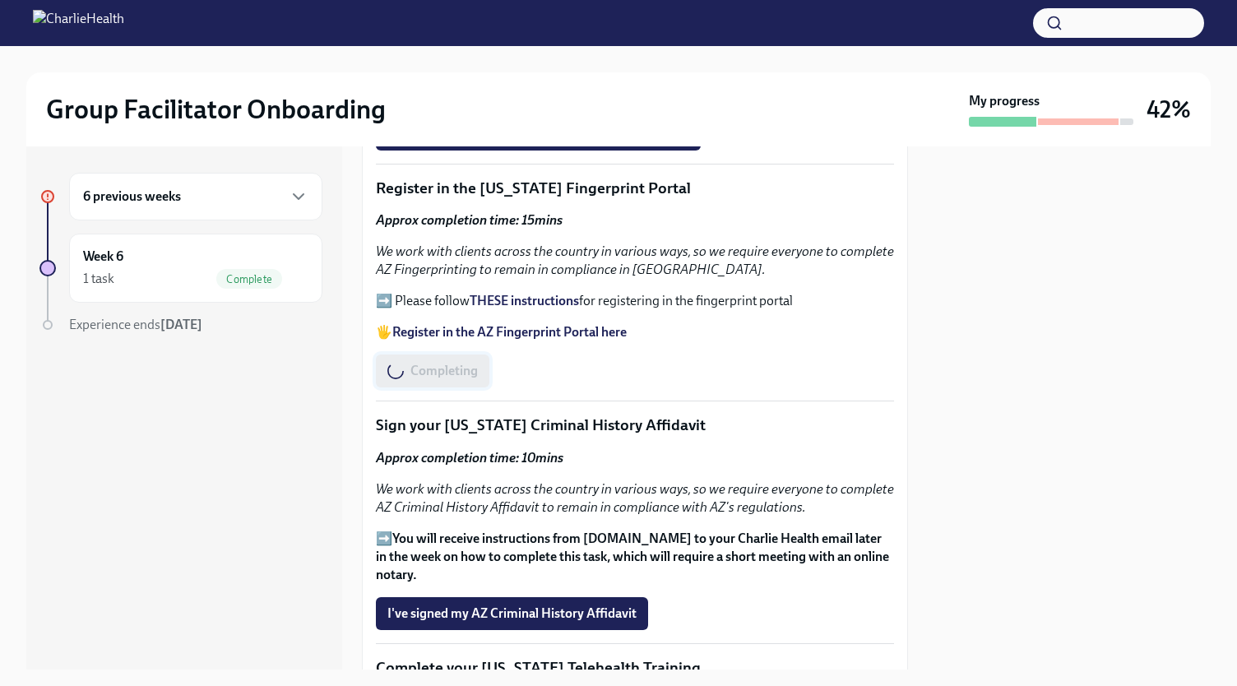
scroll to position [1910, 0]
